Goal: Transaction & Acquisition: Purchase product/service

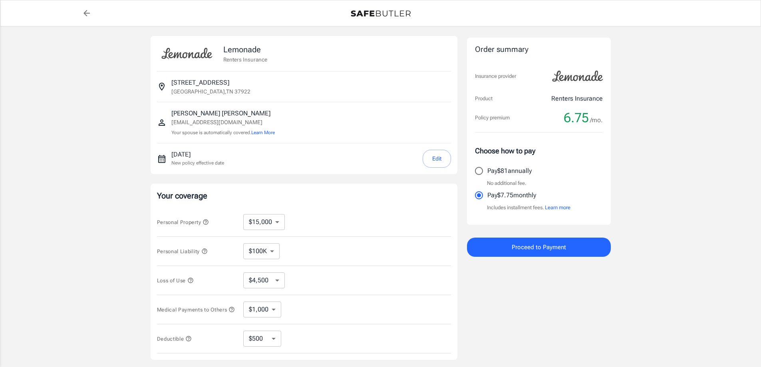
select select "15000"
select select "500"
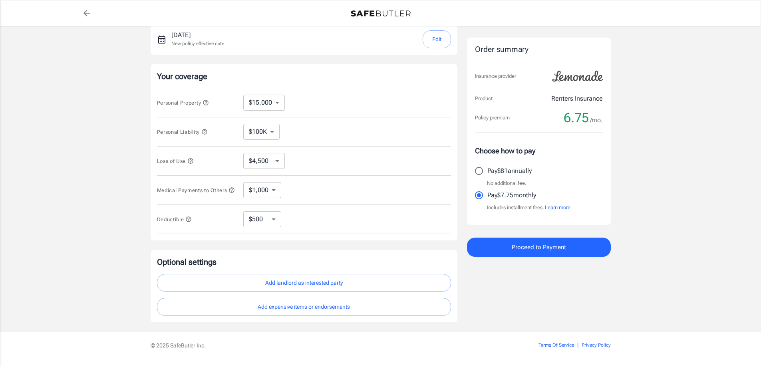
scroll to position [120, 0]
click at [279, 187] on select "$1,000 $2,000 $3,000 $4,000 $5,000" at bounding box center [262, 190] width 38 height 16
select select "2000"
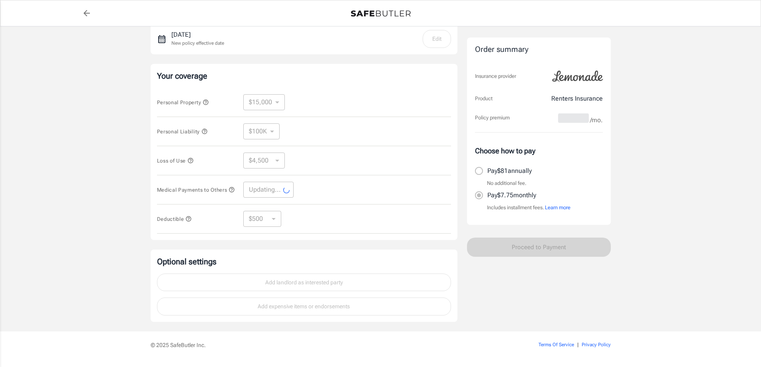
select select "2000"
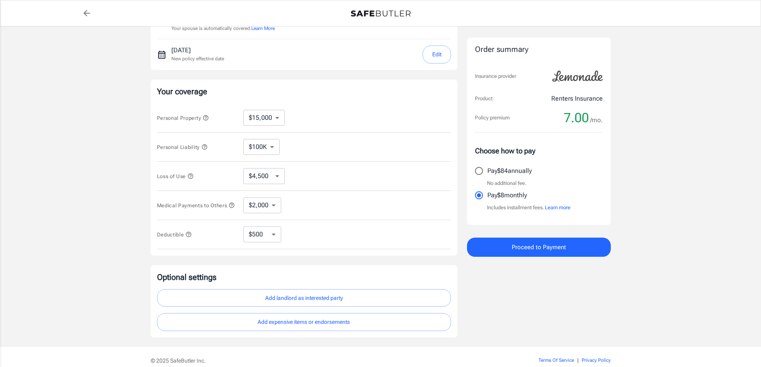
scroll to position [104, 0]
click at [284, 117] on select "$10,000 $15,000 $20,000 $25,000 $30,000 $40,000 $50,000 $100K $150K $200K $250K" at bounding box center [264, 118] width 42 height 16
select select "25000"
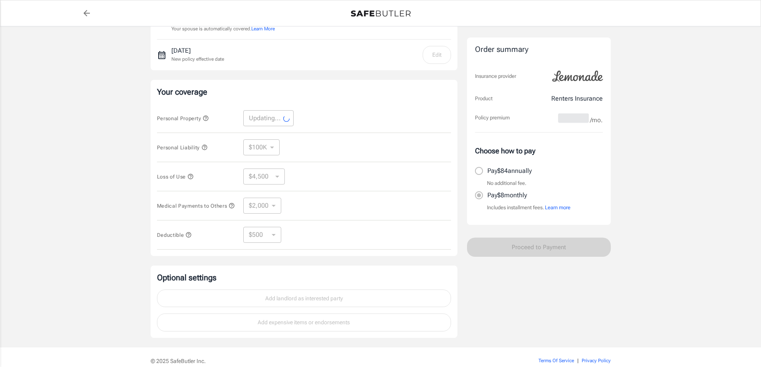
select select "25000"
select select "7500"
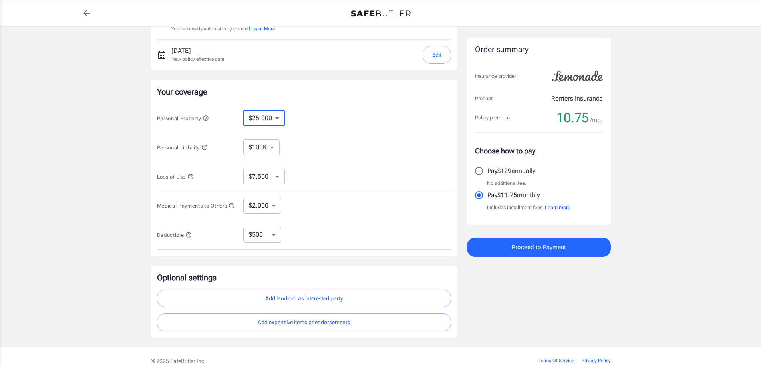
click at [277, 125] on select "$10,000 $15,000 $20,000 $25,000 $30,000 $40,000 $50,000 $100K $150K $200K $250K" at bounding box center [264, 118] width 42 height 16
select select "15000"
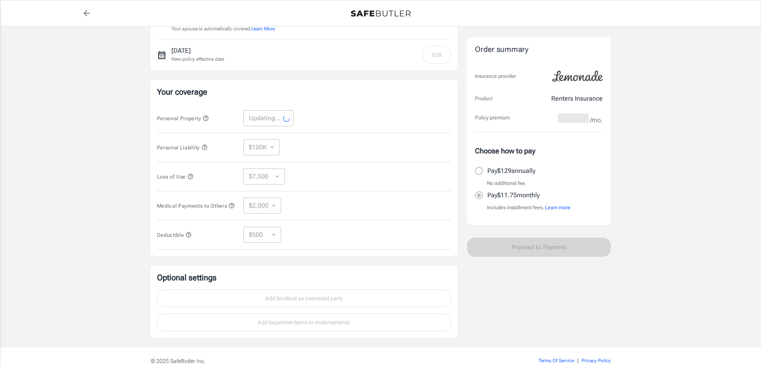
select select "15000"
select select "4500"
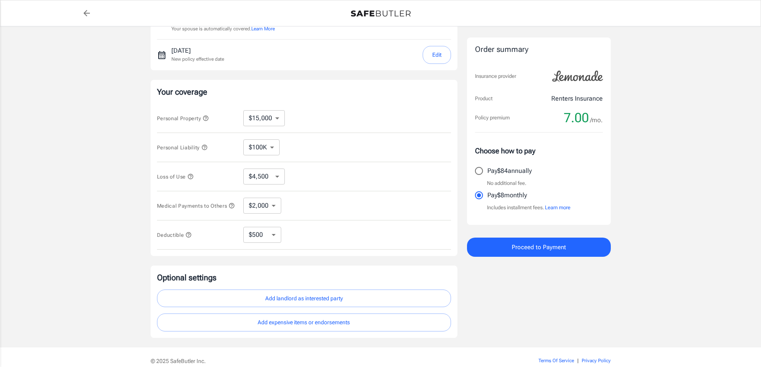
click at [191, 178] on icon "button" at bounding box center [190, 176] width 6 height 6
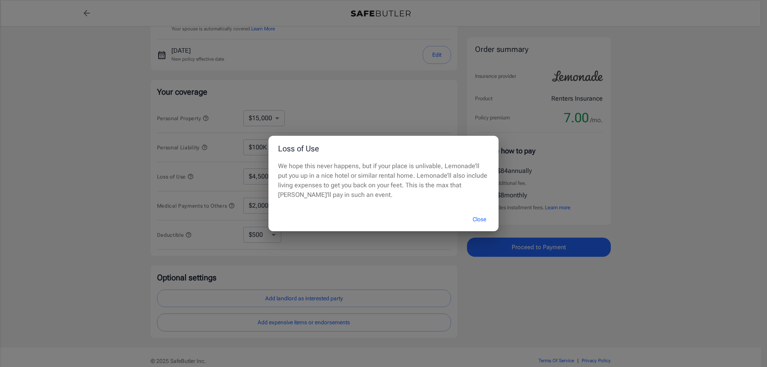
click at [476, 220] on button "Close" at bounding box center [479, 219] width 32 height 17
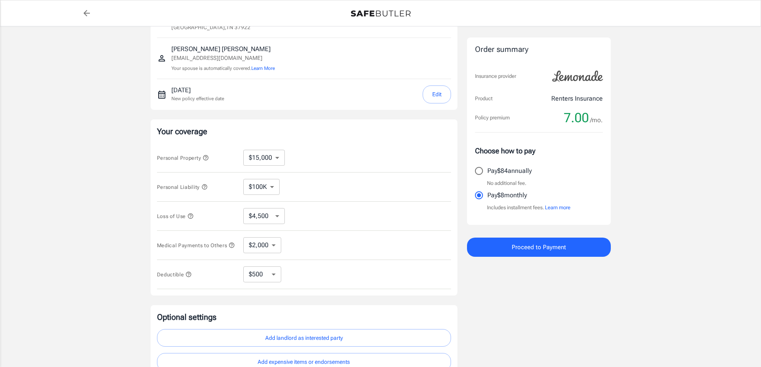
scroll to position [143, 0]
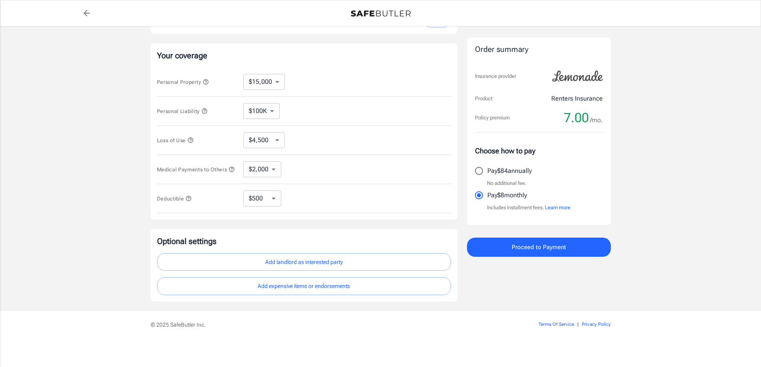
click at [340, 263] on button "Add landlord as interested party" at bounding box center [304, 262] width 294 height 18
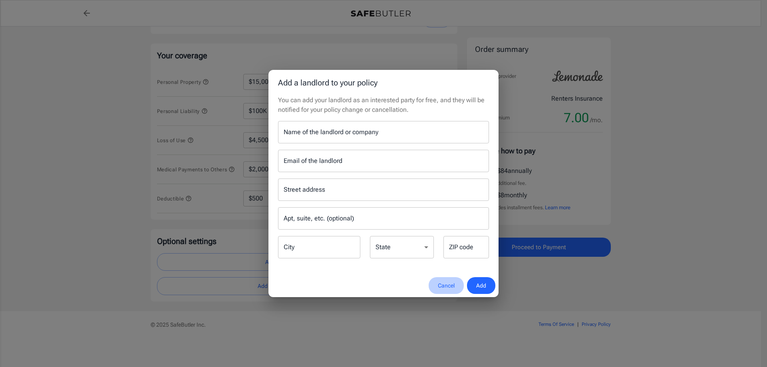
click at [440, 290] on button "Cancel" at bounding box center [446, 285] width 35 height 17
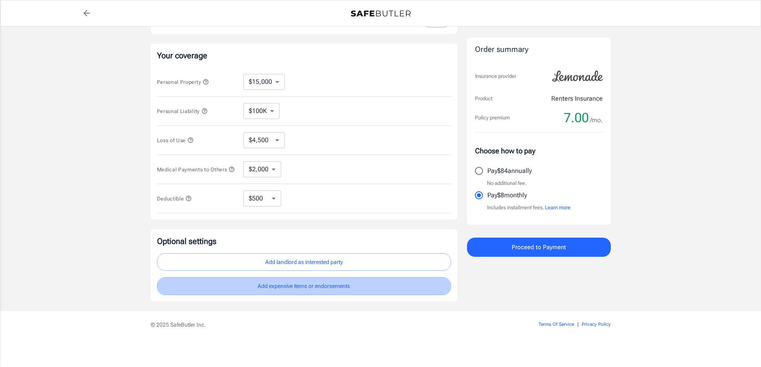
click at [357, 285] on button "Add expensive items or endorsements" at bounding box center [304, 286] width 294 height 18
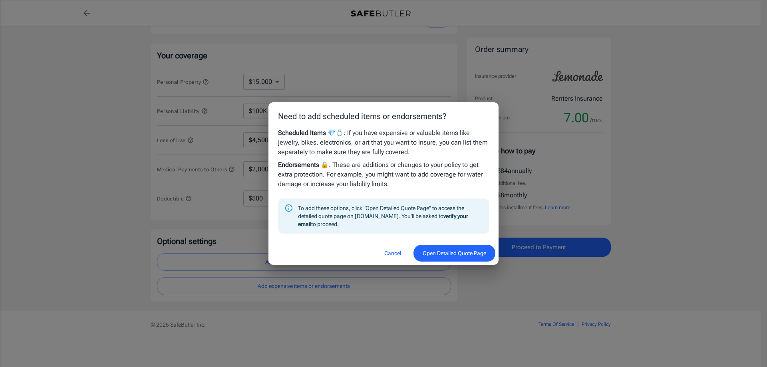
click at [450, 256] on button "Open Detailed Quote Page" at bounding box center [455, 253] width 82 height 17
click at [391, 257] on button "Cancel" at bounding box center [392, 253] width 35 height 17
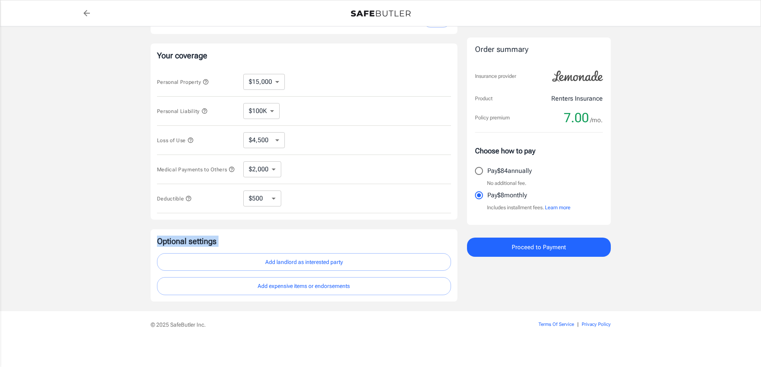
drag, startPoint x: 161, startPoint y: 239, endPoint x: 342, endPoint y: 263, distance: 182.6
click at [342, 263] on div "Optional settings Add landlord as interested party Add expensive items or endor…" at bounding box center [304, 266] width 294 height 60
click at [342, 263] on button "Add landlord as interested party" at bounding box center [304, 262] width 294 height 18
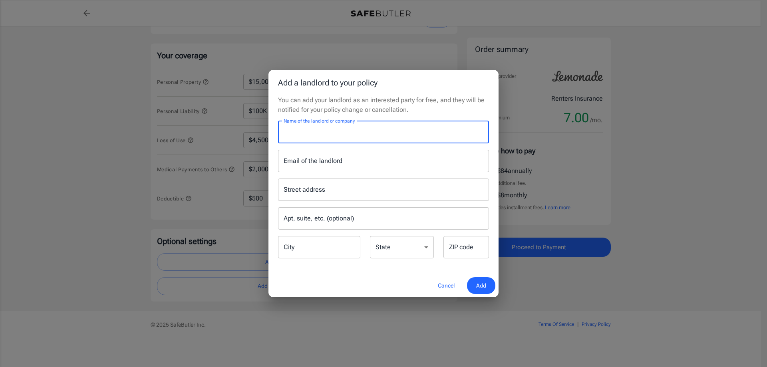
click at [375, 130] on input "Name of the landlord or company" at bounding box center [383, 132] width 211 height 22
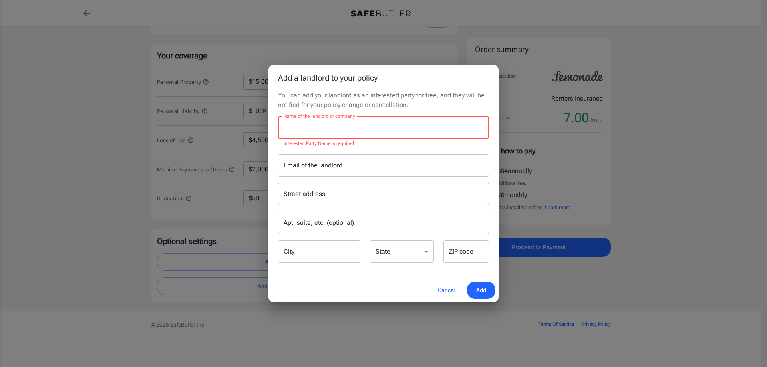
paste input "CCPA@Steadfastcompanies.com"
type input "CCPA@Steadfastcompanies.com"
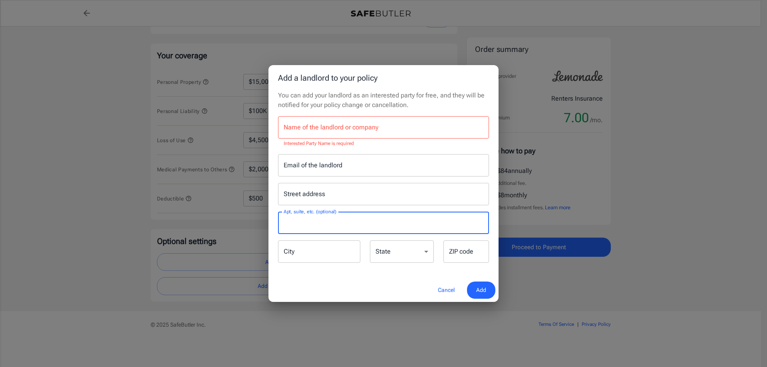
click at [344, 225] on input "Apt, suite, etc. (optional)" at bounding box center [383, 223] width 211 height 22
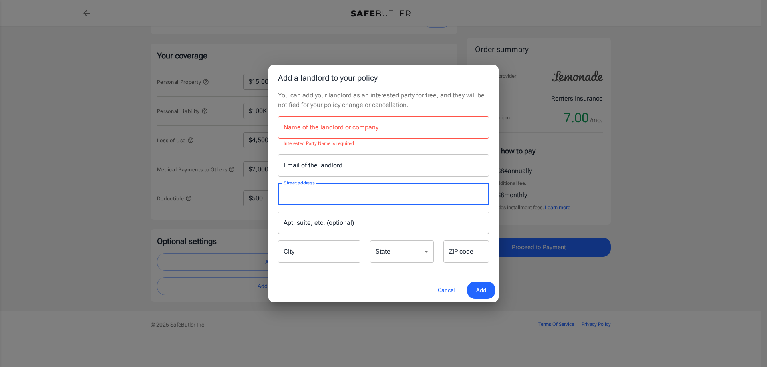
click at [348, 194] on input "Street address" at bounding box center [384, 194] width 204 height 15
click at [342, 169] on input "Email of the landlord" at bounding box center [383, 165] width 211 height 22
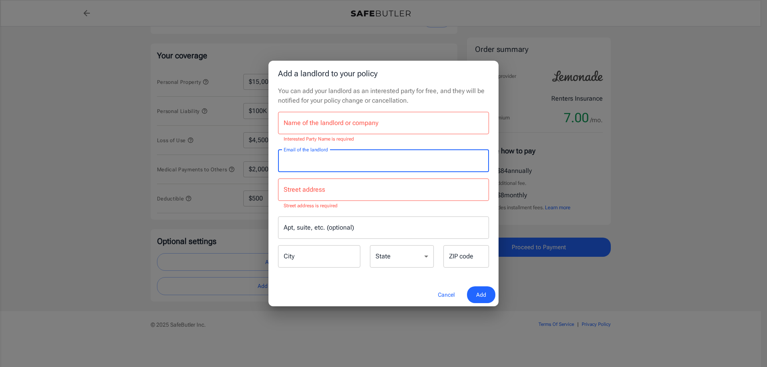
paste input "CCPA@Steadfastcompanies.com"
type input "CCPA@Steadfastcompanies.com"
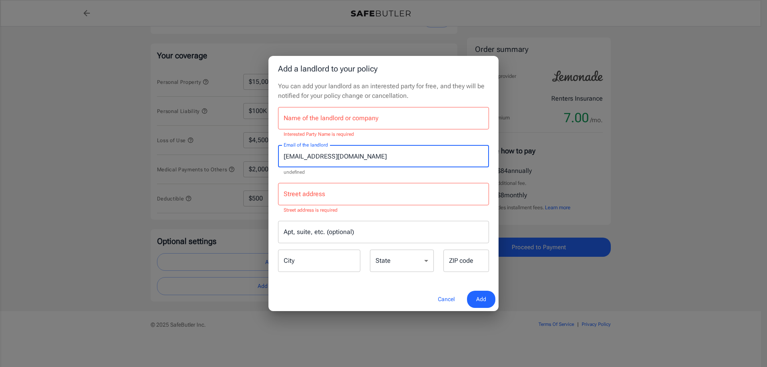
click at [441, 299] on button "Cancel" at bounding box center [446, 299] width 35 height 17
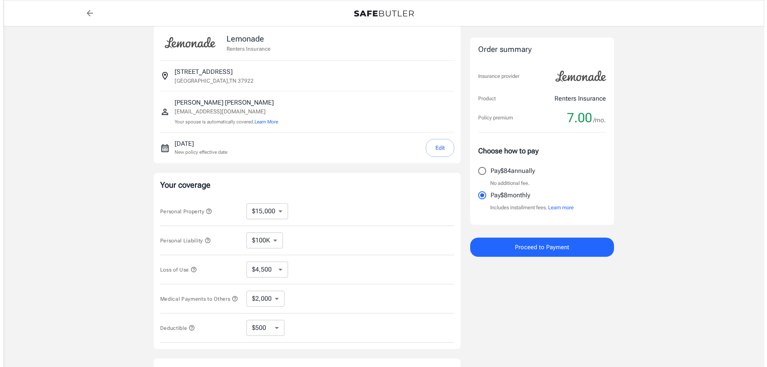
scroll to position [0, 0]
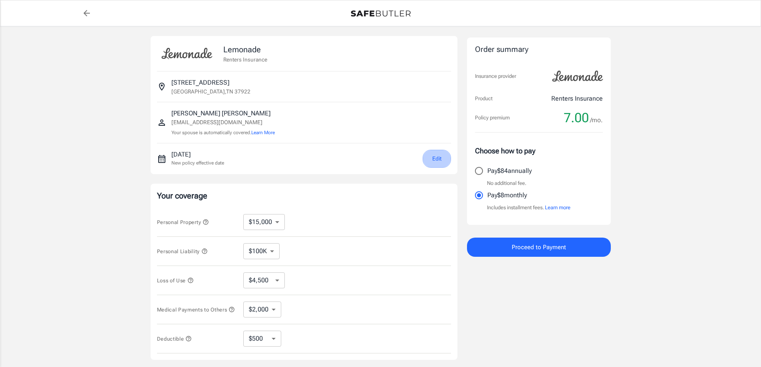
click at [443, 156] on button "Edit" at bounding box center [437, 159] width 28 height 18
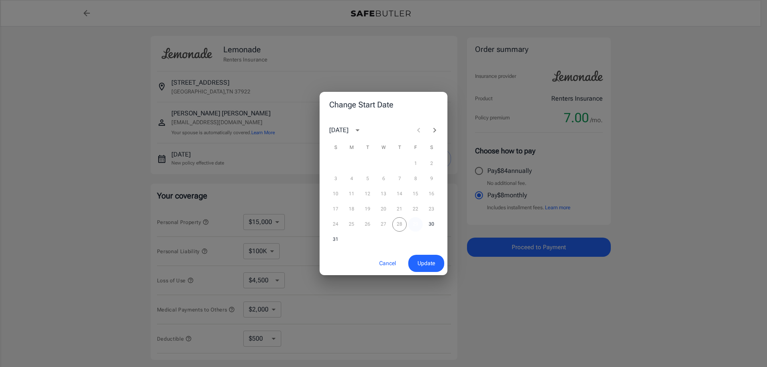
click at [414, 225] on button "29" at bounding box center [415, 224] width 14 height 14
click at [425, 266] on span "Update" at bounding box center [427, 264] width 18 height 10
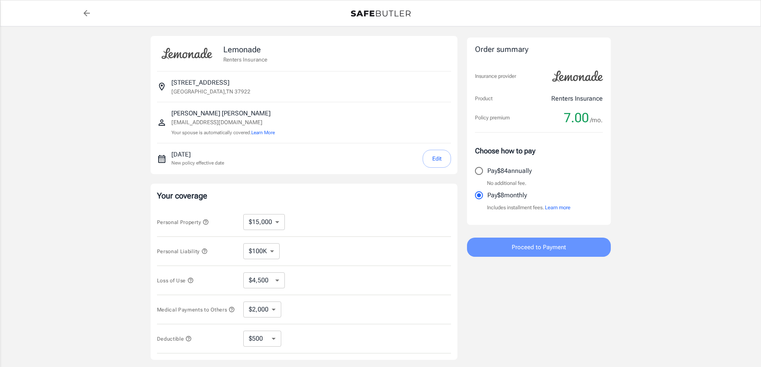
click at [570, 241] on button "Proceed to Payment" at bounding box center [539, 247] width 144 height 19
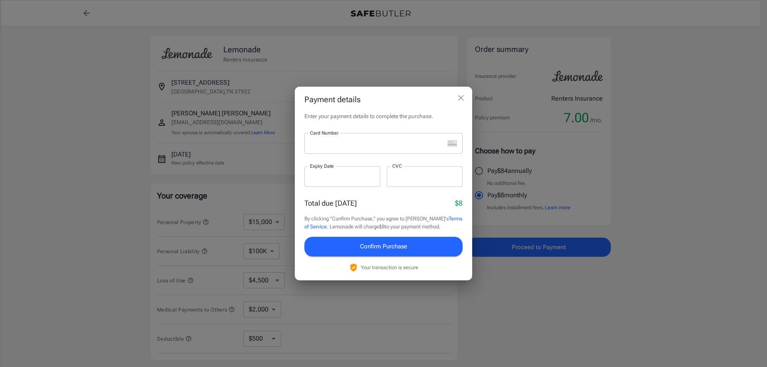
click at [373, 151] on div at bounding box center [374, 143] width 140 height 21
click at [432, 196] on p "​" at bounding box center [424, 192] width 65 height 8
click at [427, 184] on div at bounding box center [425, 176] width 76 height 21
click at [401, 207] on div "Total due today $8" at bounding box center [383, 203] width 158 height 11
click at [414, 251] on button "Confirm Purchase" at bounding box center [383, 246] width 158 height 19
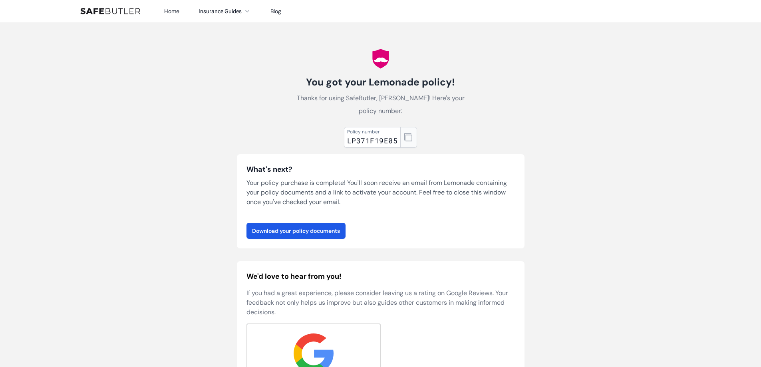
click at [410, 139] on icon "button" at bounding box center [408, 137] width 8 height 8
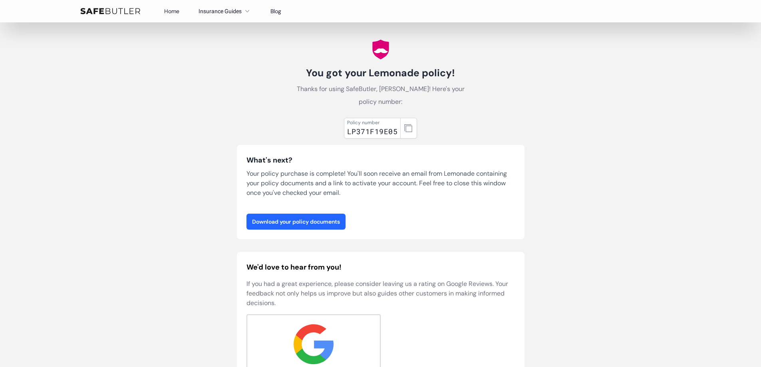
scroll to position [10, 0]
click at [332, 215] on link "Download your policy documents" at bounding box center [296, 221] width 99 height 16
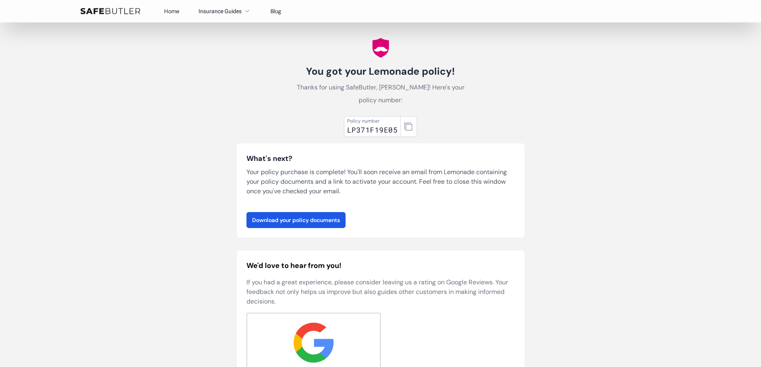
scroll to position [0, 0]
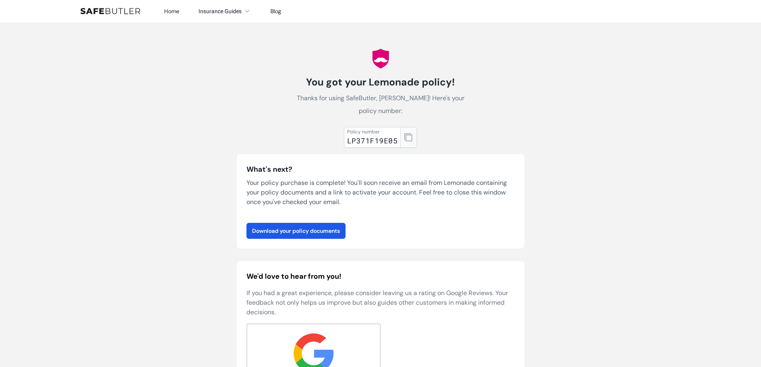
click at [405, 140] on icon "button" at bounding box center [408, 137] width 8 height 8
click at [336, 234] on link "Download your policy documents" at bounding box center [296, 231] width 99 height 16
